Goal: Task Accomplishment & Management: Manage account settings

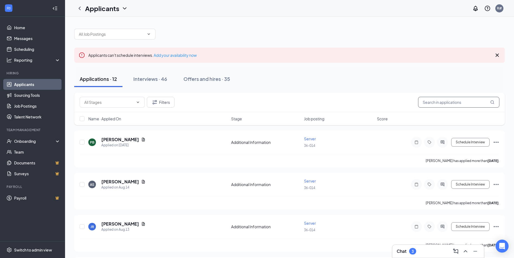
click at [444, 102] on input "text" at bounding box center [458, 102] width 81 height 11
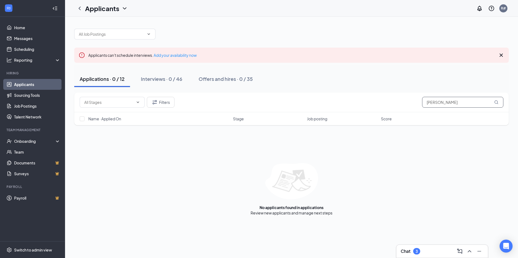
type input "[PERSON_NAME]"
click at [15, 94] on link "Sourcing Tools" at bounding box center [37, 95] width 46 height 11
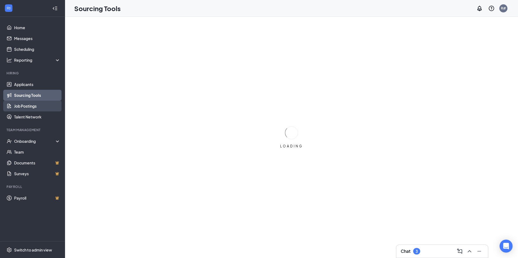
click at [20, 105] on link "Job Postings" at bounding box center [37, 106] width 46 height 11
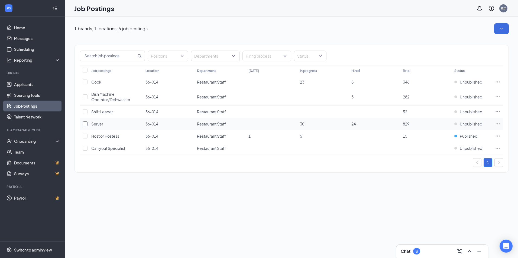
click at [86, 124] on input "checkbox" at bounding box center [85, 124] width 5 height 5
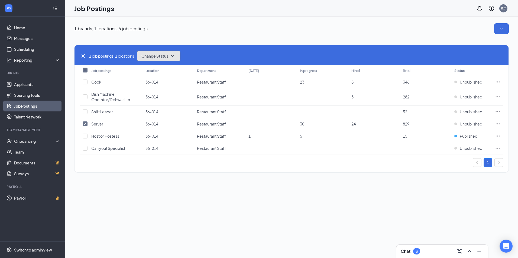
click at [146, 58] on span "Change Status" at bounding box center [154, 56] width 27 height 4
click at [155, 74] on div "Publish" at bounding box center [170, 71] width 65 height 12
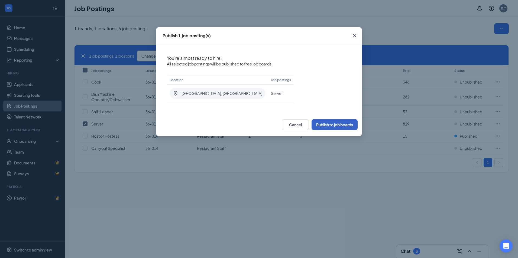
click at [341, 129] on button "Publish to job boards" at bounding box center [335, 124] width 46 height 11
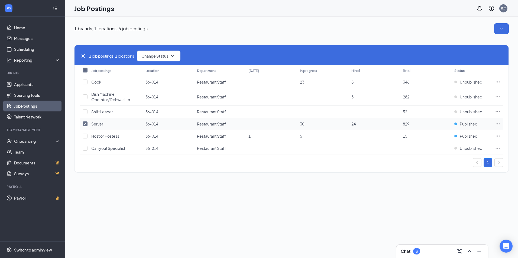
click at [87, 123] on input "checkbox" at bounding box center [85, 124] width 5 height 5
checkbox input "false"
